Goal: Information Seeking & Learning: Learn about a topic

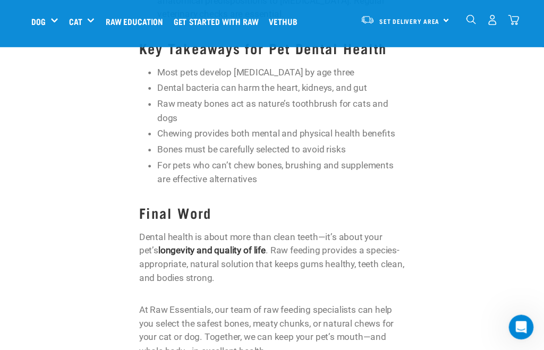
scroll to position [2126, 0]
